Goal: Task Accomplishment & Management: Use online tool/utility

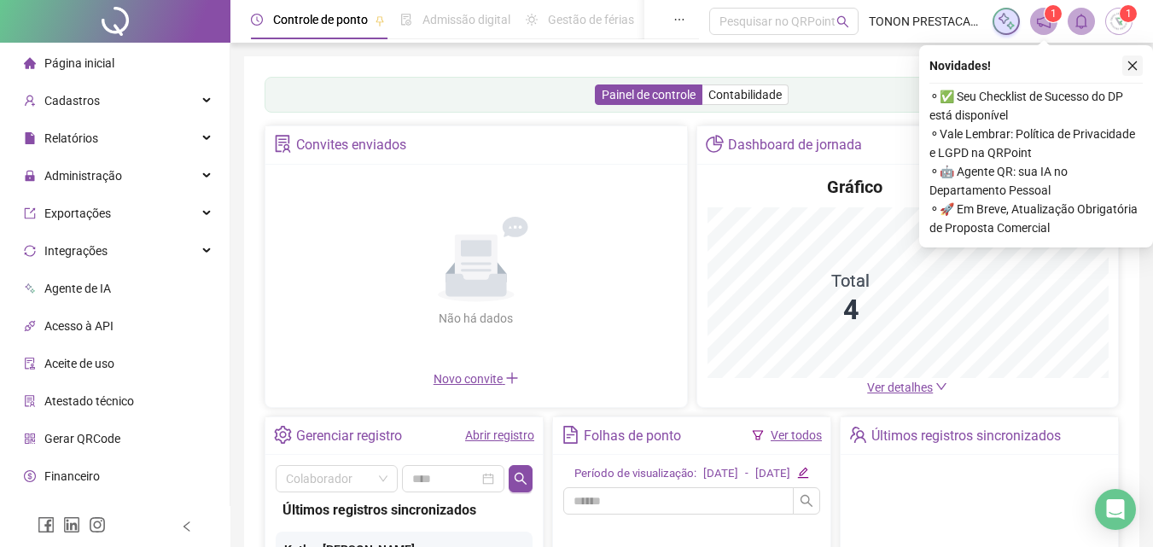
click at [1130, 62] on icon "close" at bounding box center [1133, 66] width 12 height 12
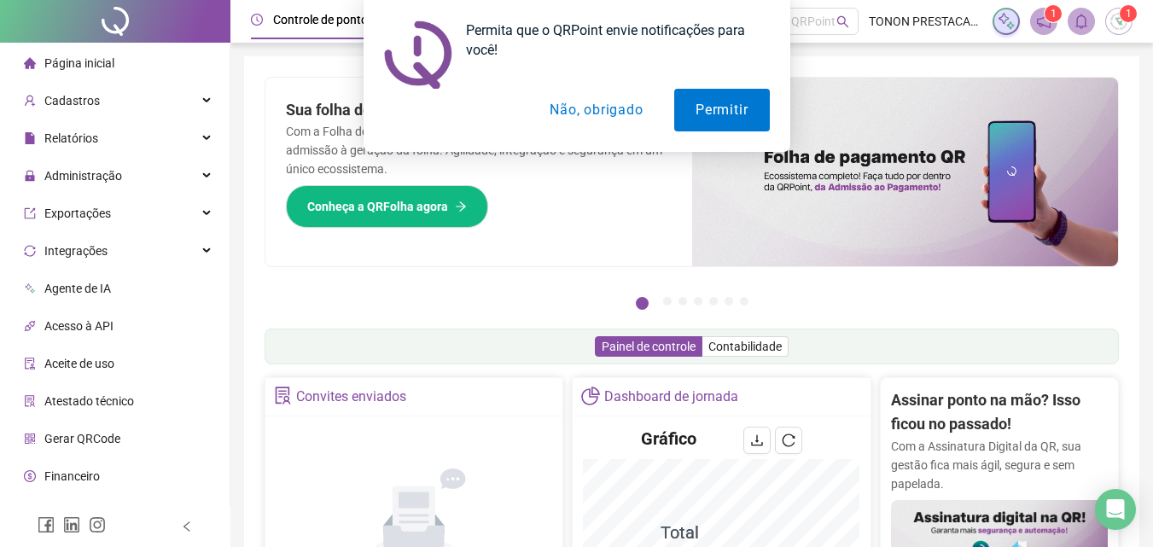
click at [463, 301] on ul "1 2 3 4 5 6 7" at bounding box center [692, 301] width 854 height 9
click at [592, 114] on button "Não, obrigado" at bounding box center [596, 110] width 136 height 43
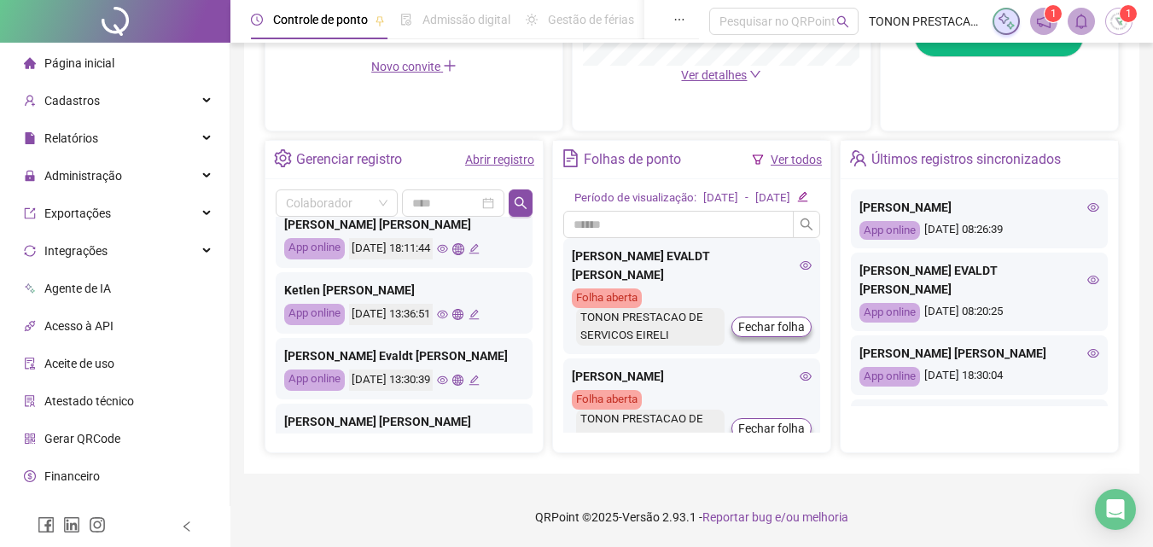
scroll to position [341, 0]
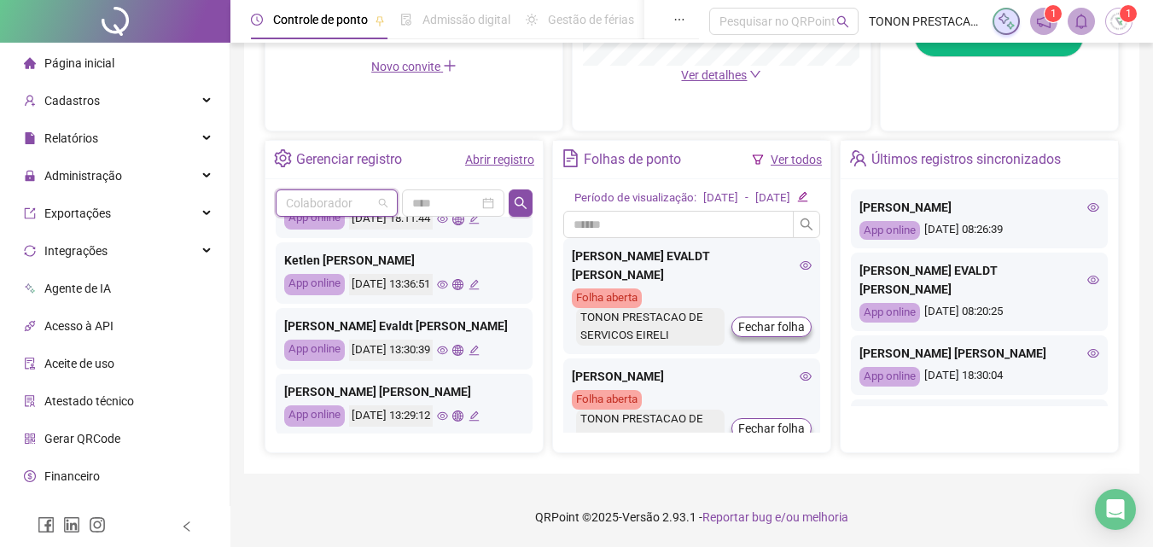
click at [343, 190] on input "search" at bounding box center [329, 203] width 86 height 26
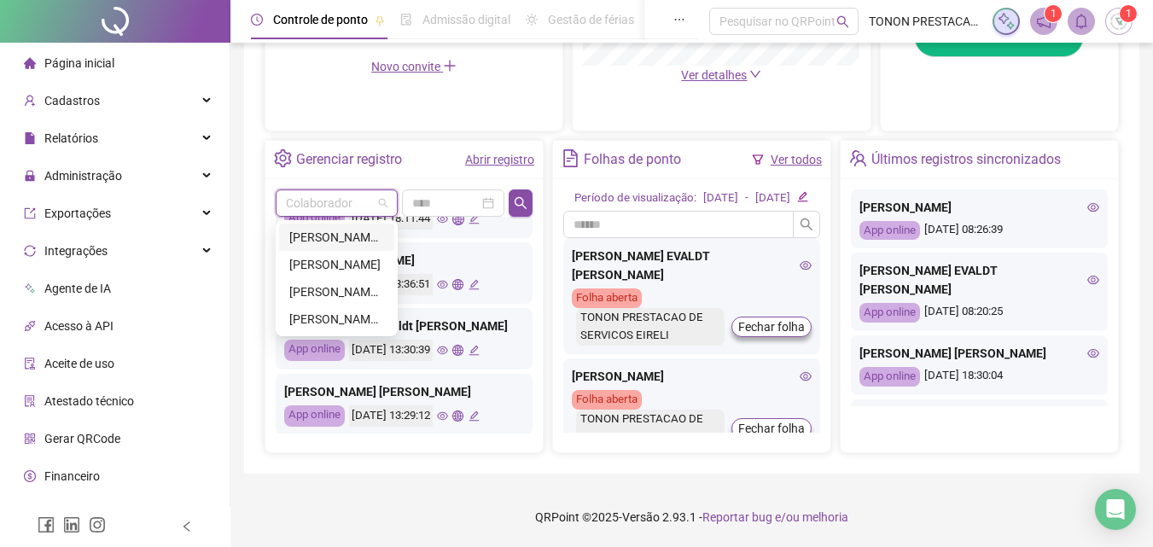
click at [341, 228] on div "[PERSON_NAME] EVALDT [PERSON_NAME]" at bounding box center [336, 237] width 95 height 19
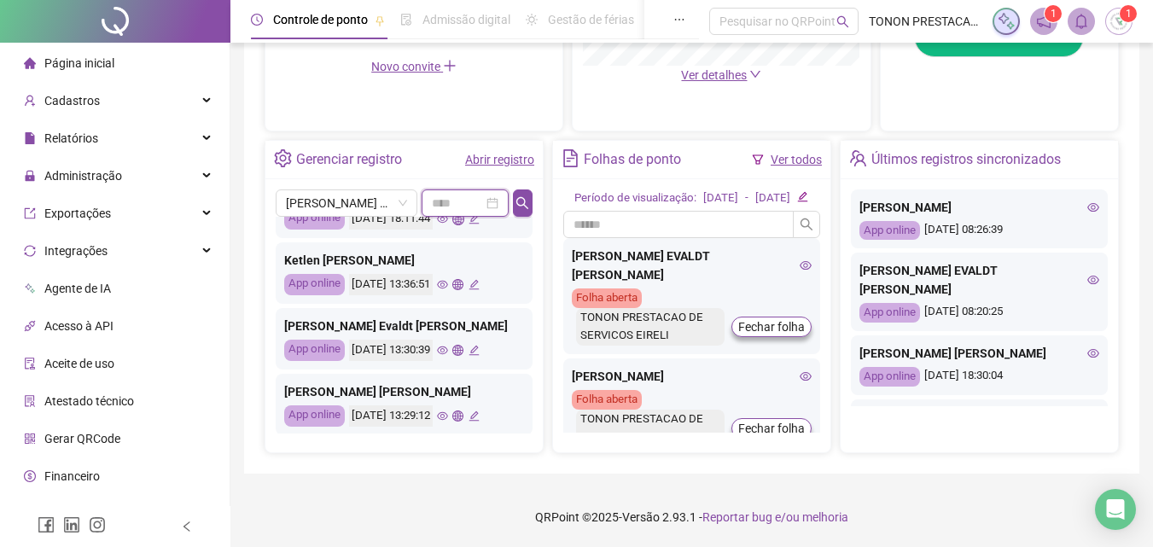
click at [468, 194] on input at bounding box center [457, 203] width 51 height 19
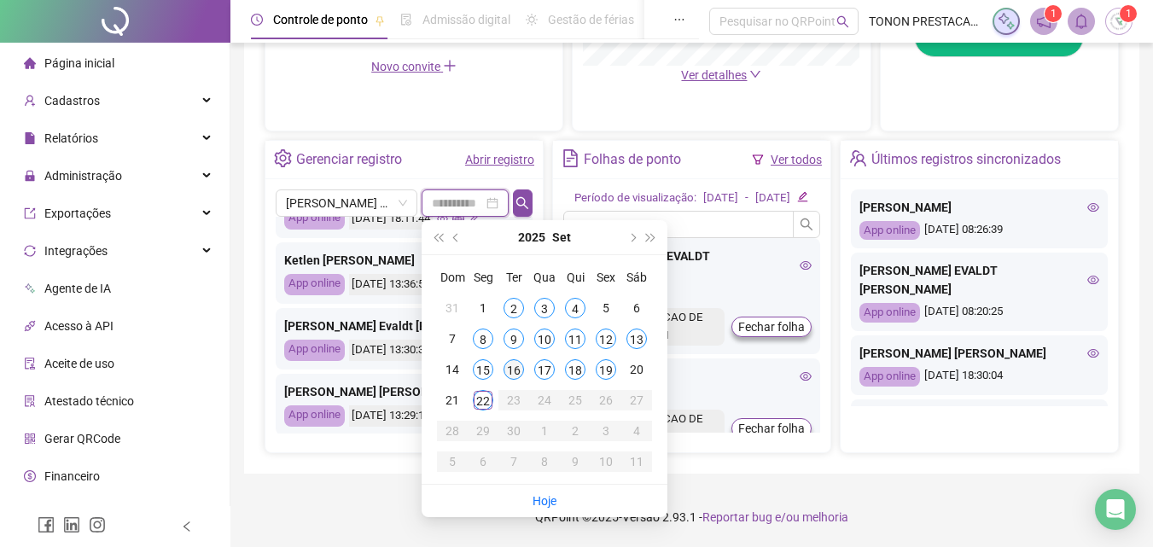
type input "**********"
click at [606, 359] on div "19" at bounding box center [606, 369] width 20 height 20
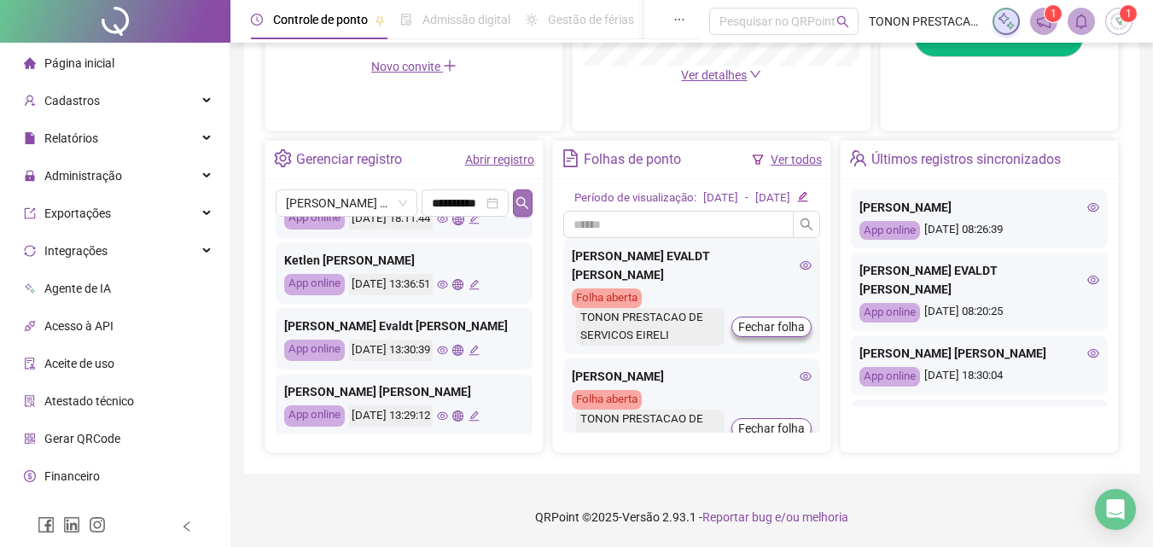
click at [520, 196] on icon "search" at bounding box center [523, 203] width 14 height 14
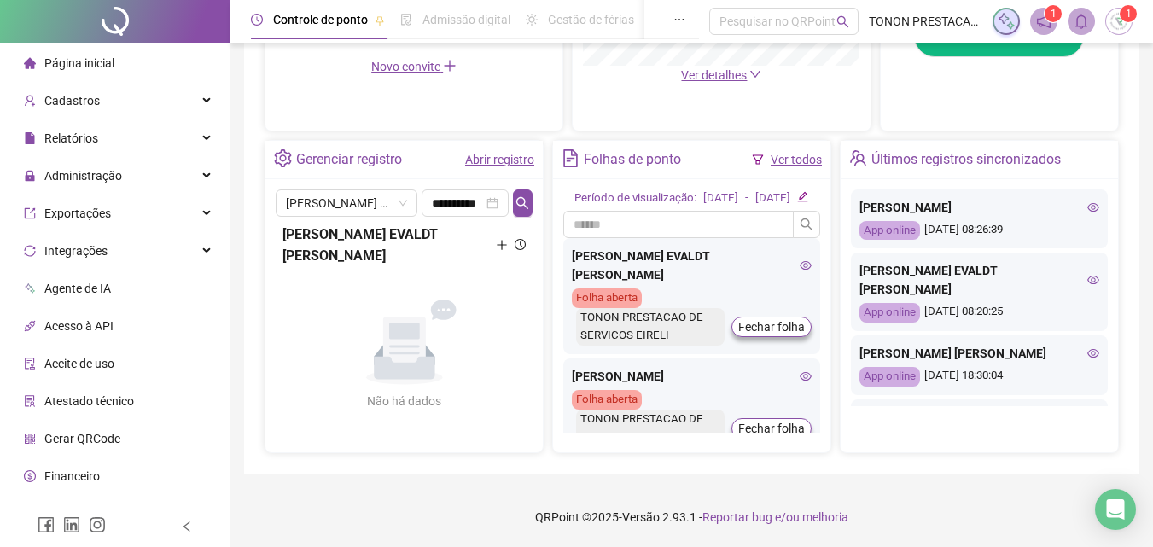
click at [497, 239] on icon "plus" at bounding box center [501, 244] width 11 height 11
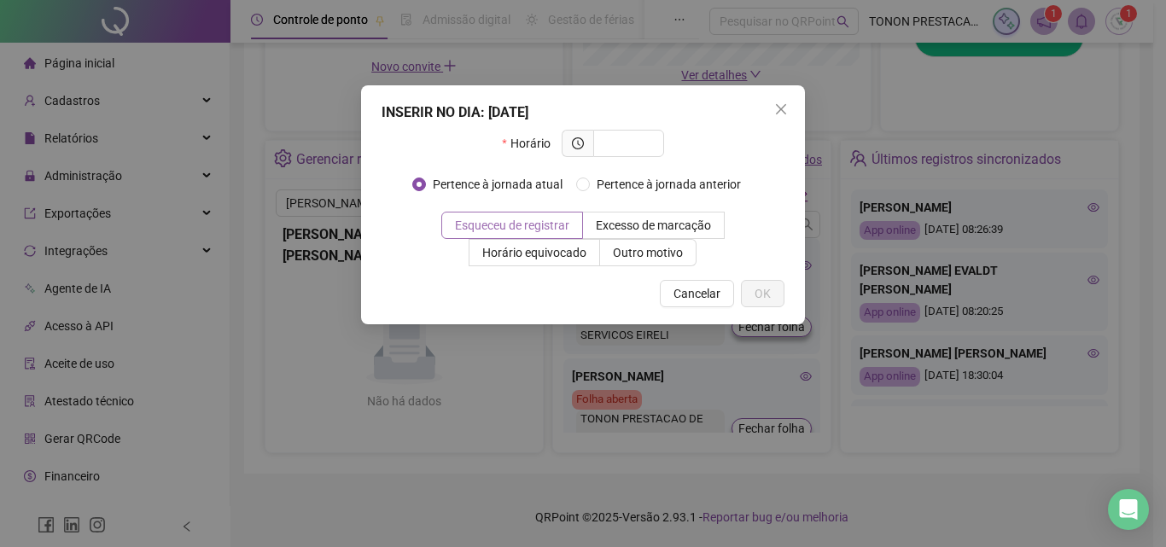
click at [513, 223] on span "Esqueceu de registrar" at bounding box center [512, 226] width 114 height 14
click at [632, 131] on span at bounding box center [628, 143] width 71 height 27
type input "*****"
click at [764, 297] on span "OK" at bounding box center [763, 293] width 16 height 19
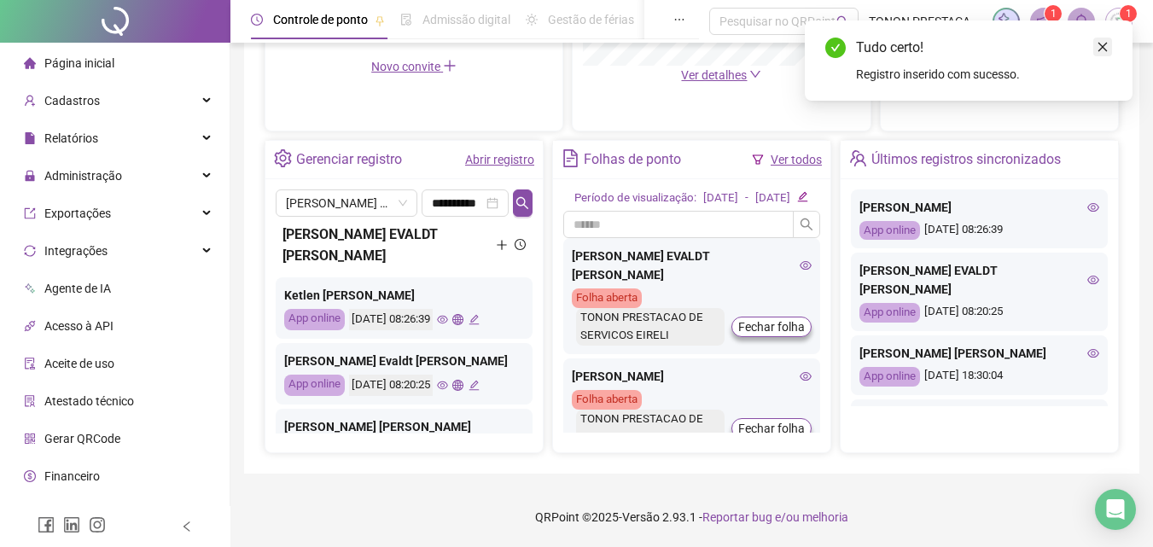
click at [1104, 40] on link "Close" at bounding box center [1102, 47] width 19 height 19
